Goal: Check status: Check status

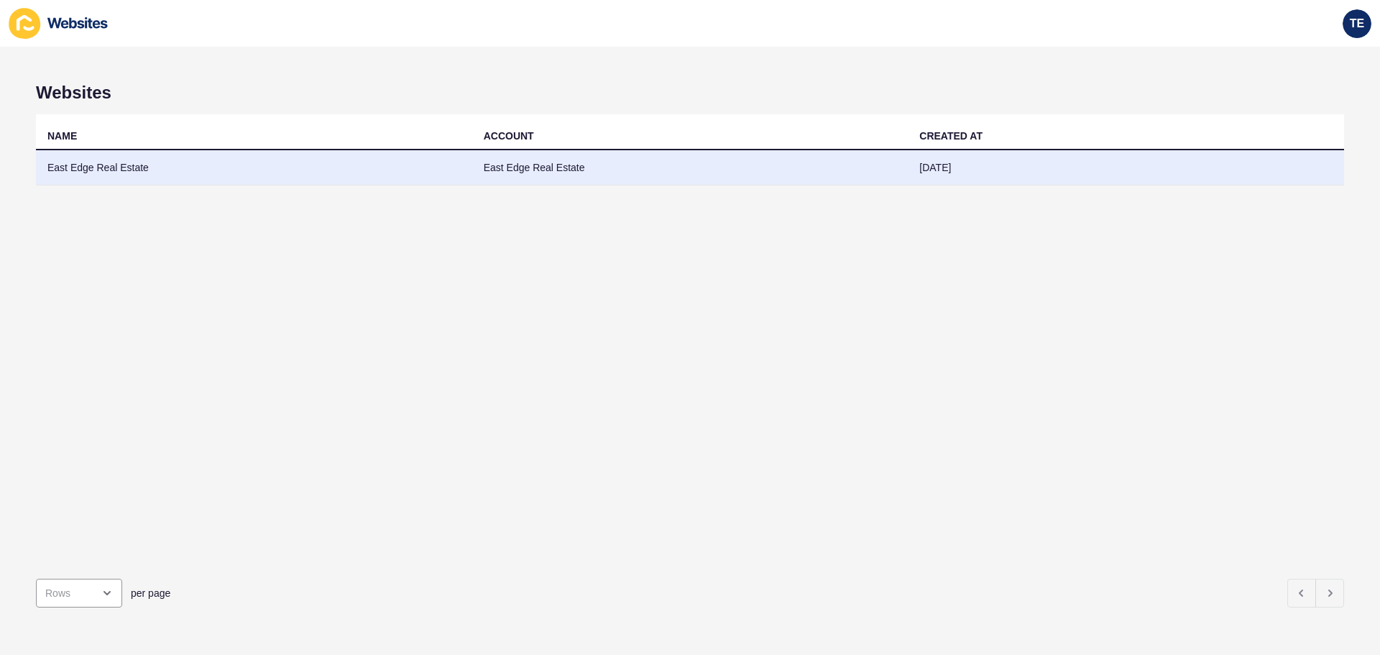
click at [146, 167] on td "East Edge Real Estate" at bounding box center [254, 167] width 436 height 35
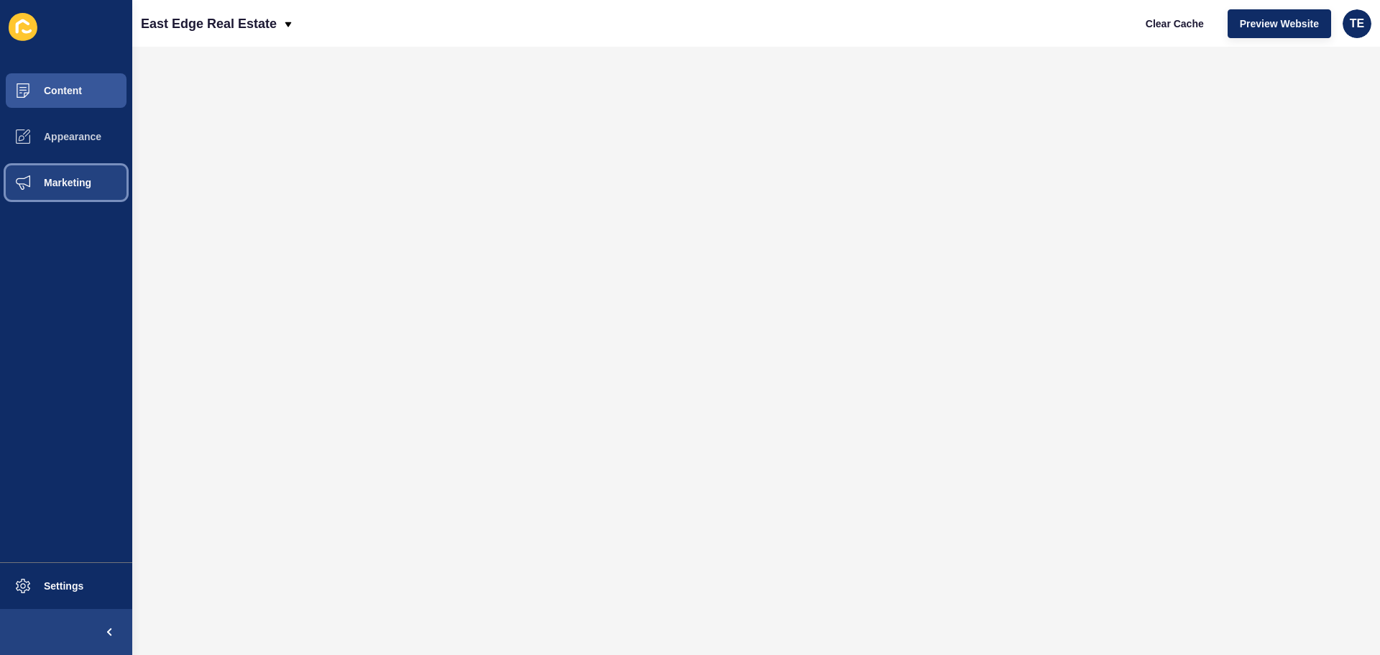
click at [81, 188] on button "Marketing" at bounding box center [66, 183] width 132 height 46
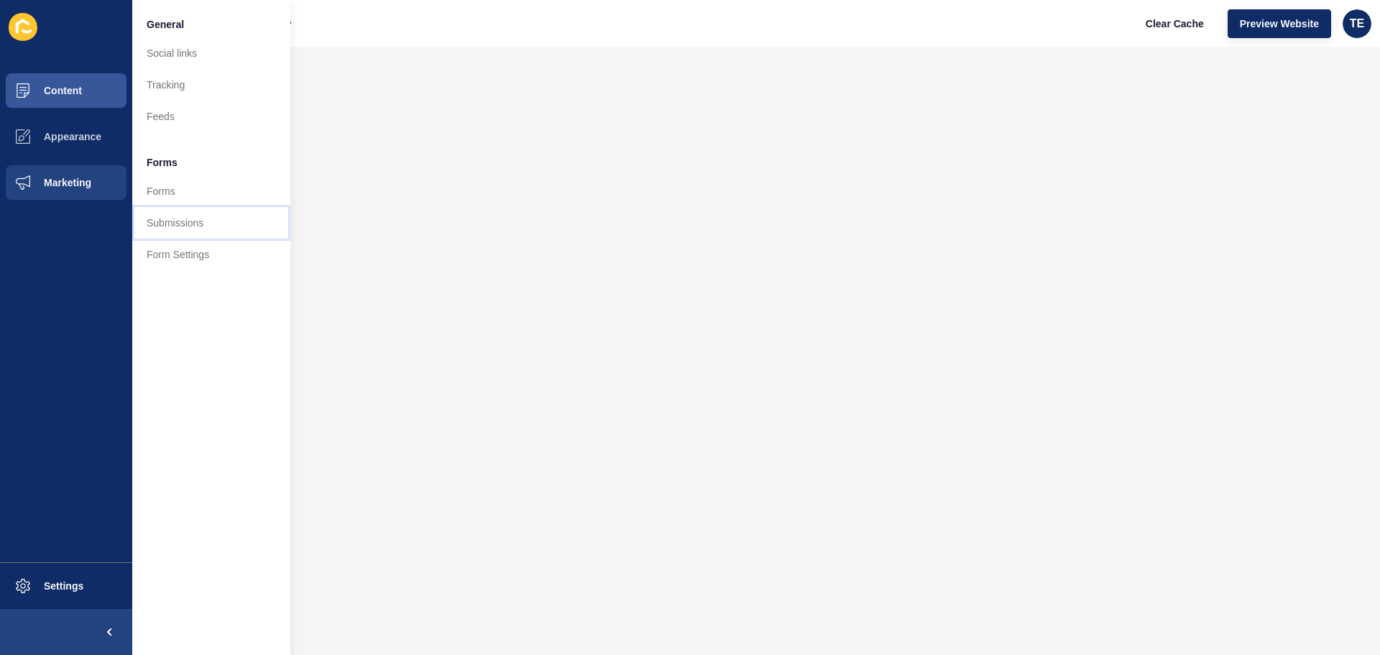
click at [175, 229] on link "Submissions" at bounding box center [211, 223] width 158 height 32
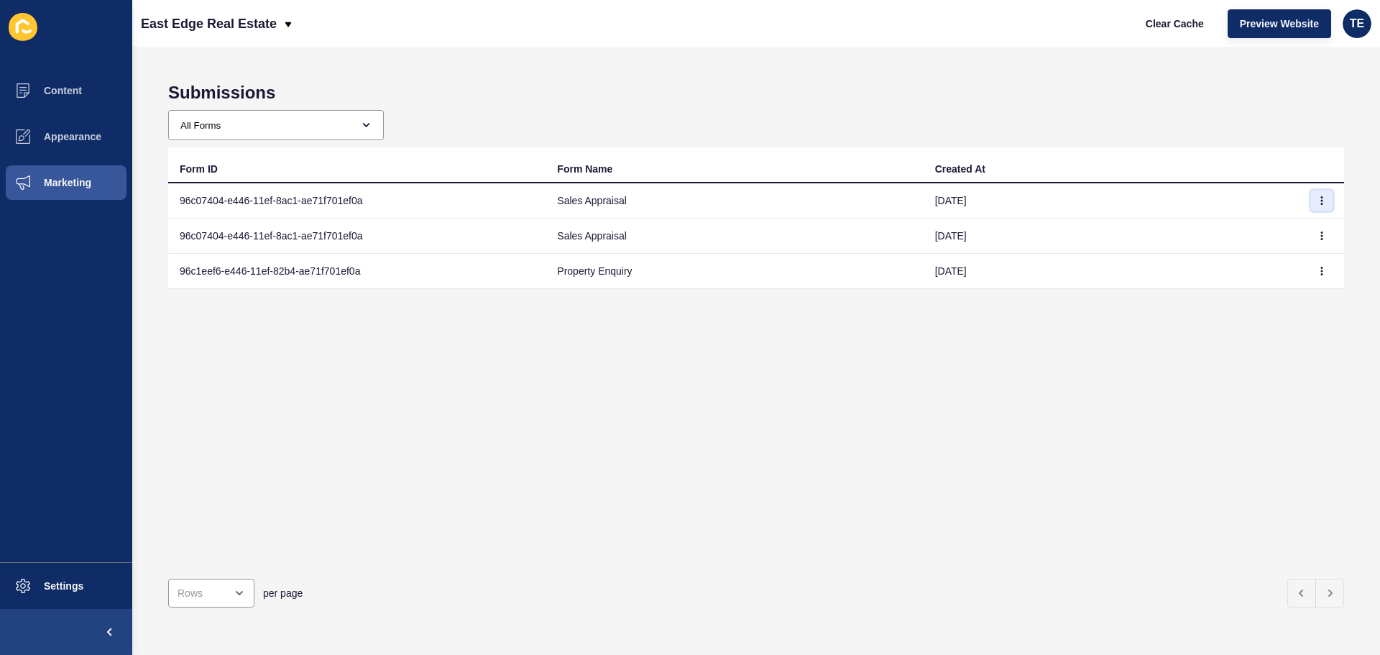
click at [1317, 198] on icon "button" at bounding box center [1321, 200] width 9 height 9
click at [1282, 229] on link "View" at bounding box center [1271, 229] width 101 height 32
